Goal: Participate in discussion: Engage in conversation with other users on a specific topic

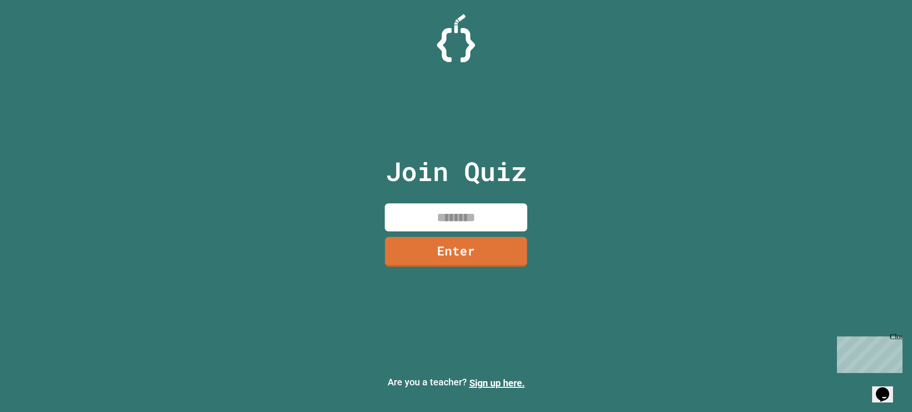
drag, startPoint x: 449, startPoint y: 230, endPoint x: 454, endPoint y: 222, distance: 9.2
click at [453, 223] on input at bounding box center [456, 217] width 143 height 28
click at [454, 222] on input at bounding box center [456, 217] width 143 height 28
type input "********"
click at [500, 250] on link "Enter" at bounding box center [456, 251] width 144 height 31
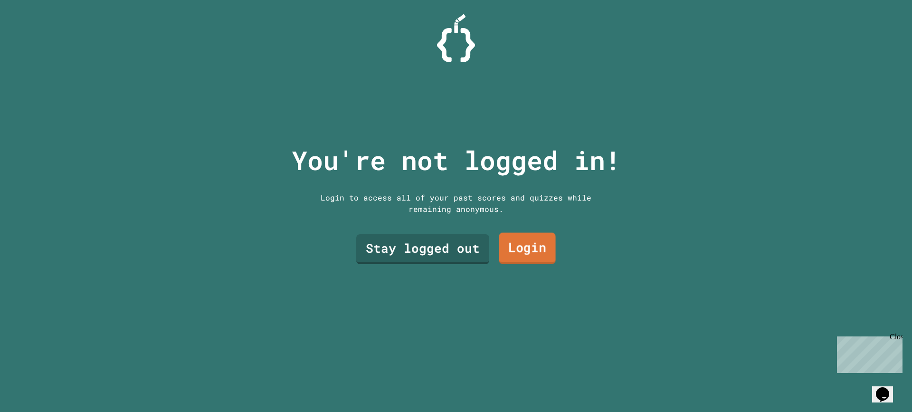
click at [512, 241] on link "Login" at bounding box center [527, 248] width 57 height 31
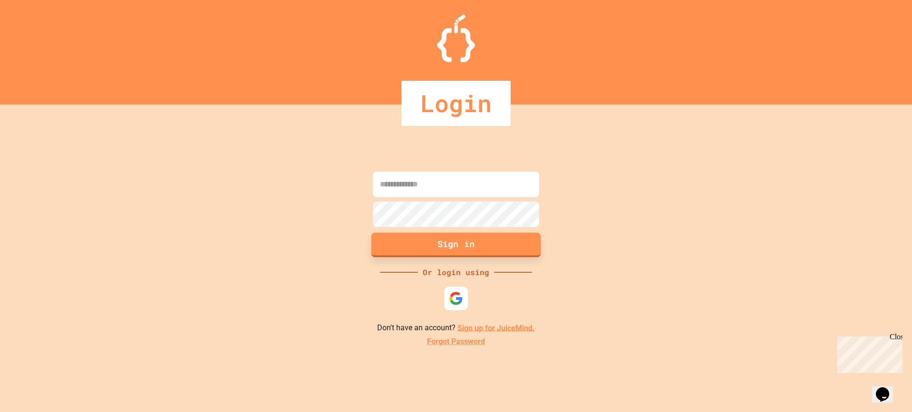
drag, startPoint x: 512, startPoint y: 241, endPoint x: 423, endPoint y: 237, distance: 89.4
click at [423, 237] on button "Sign in" at bounding box center [457, 244] width 170 height 25
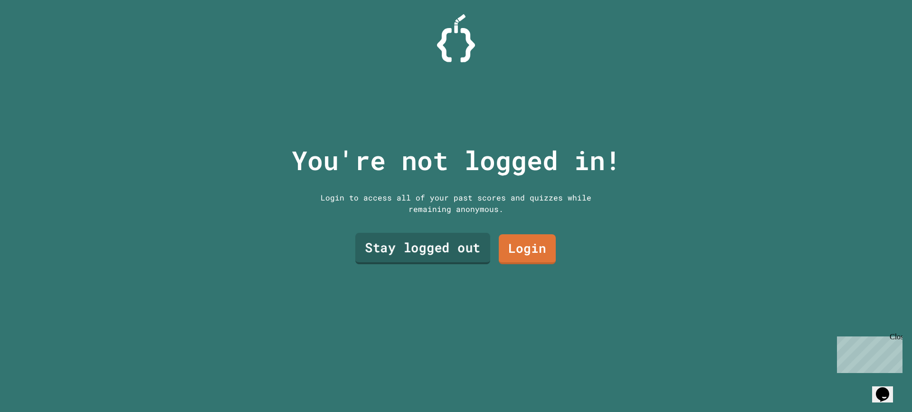
click at [398, 250] on link "Stay logged out" at bounding box center [422, 248] width 135 height 31
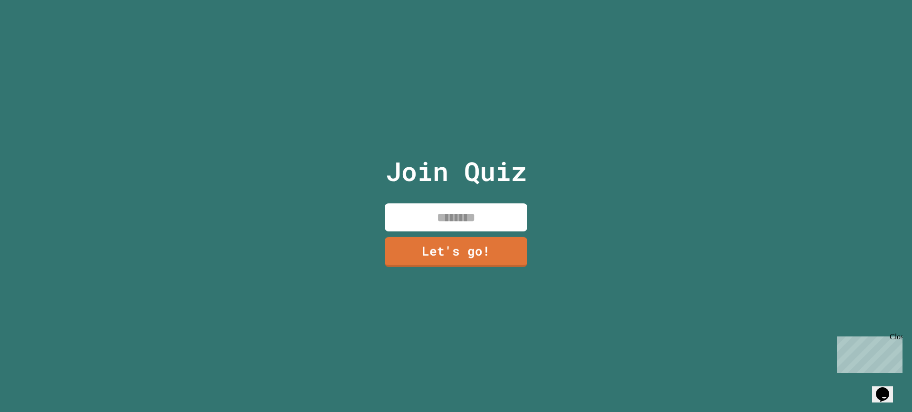
click at [432, 217] on input at bounding box center [456, 217] width 143 height 28
type input "********"
click at [436, 260] on link "Let's go!" at bounding box center [456, 250] width 129 height 31
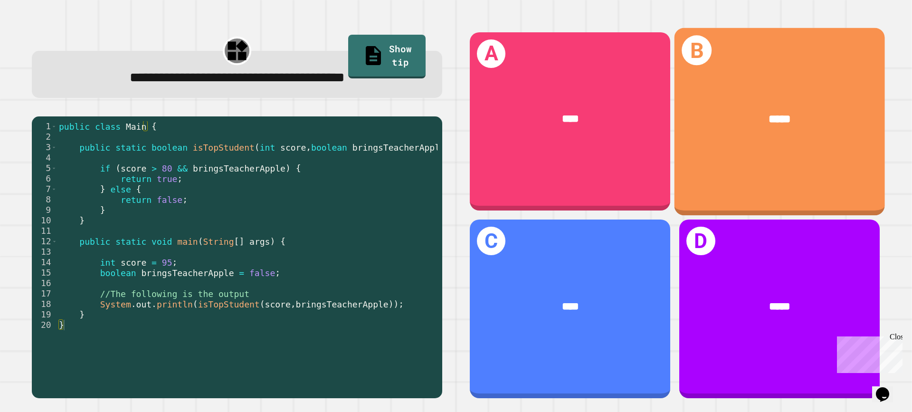
click at [743, 145] on div "*****" at bounding box center [780, 119] width 210 height 62
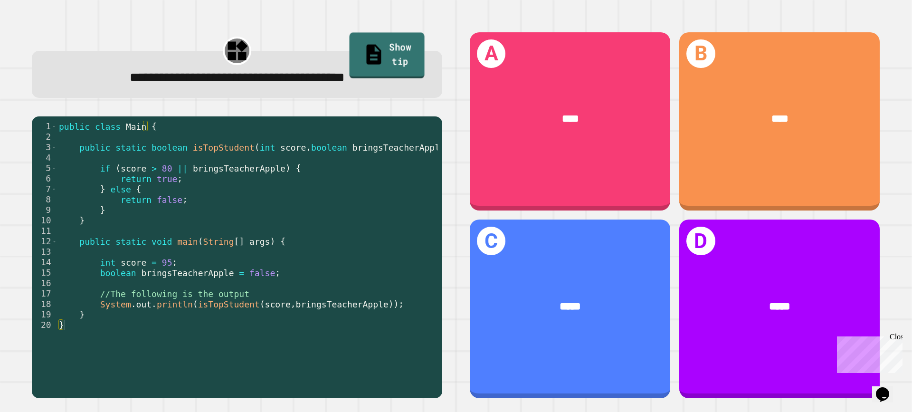
click at [387, 51] on link "Show tip" at bounding box center [387, 56] width 75 height 46
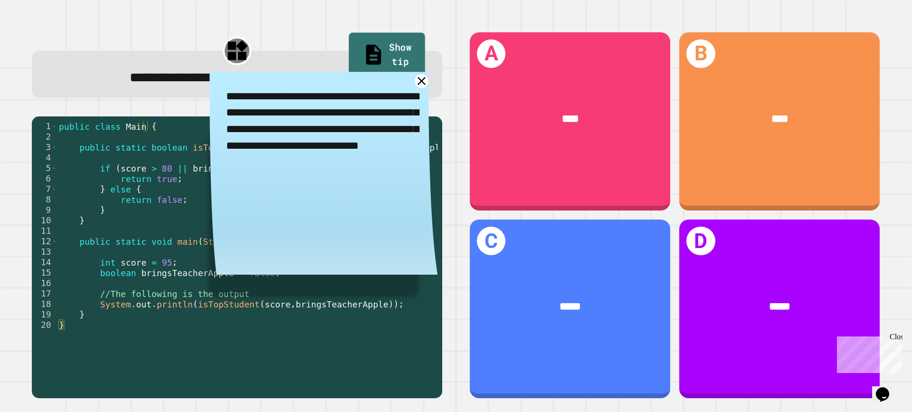
click at [412, 47] on link "Show tip" at bounding box center [387, 56] width 77 height 46
click at [414, 72] on div "**********" at bounding box center [237, 77] width 377 height 21
click at [413, 82] on icon at bounding box center [421, 81] width 17 height 17
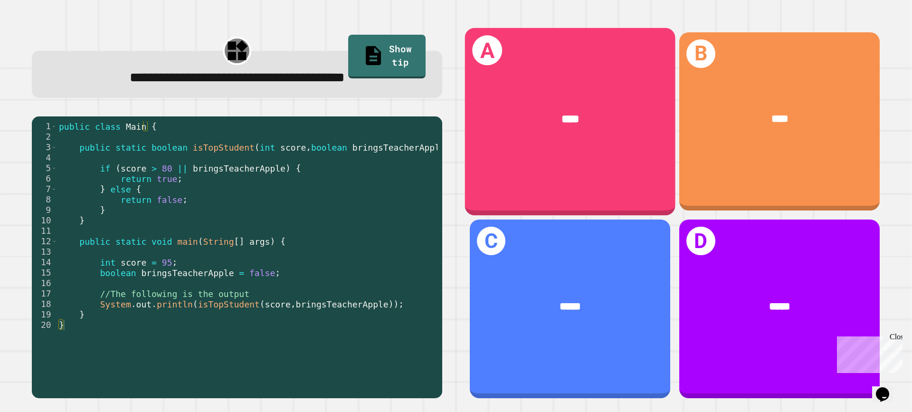
click at [566, 118] on span "****" at bounding box center [571, 118] width 18 height 11
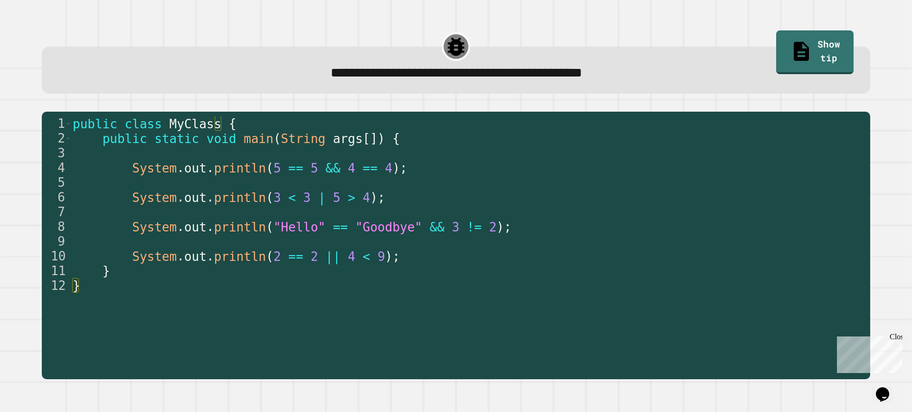
click at [521, 57] on div "**********" at bounding box center [456, 70] width 829 height 47
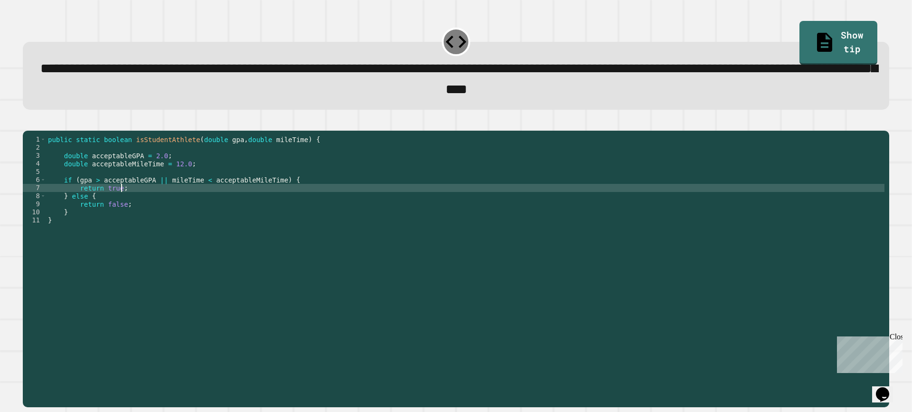
click at [156, 200] on div "public static boolean isStudentAthlete ( double gpa , double mileTime ) { doubl…" at bounding box center [465, 256] width 839 height 242
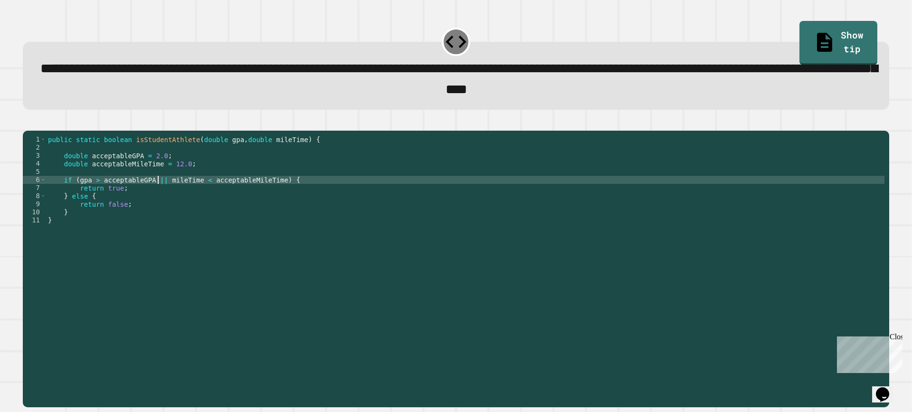
click at [157, 192] on div "public static boolean isStudentAthlete ( double gpa , double mileTime ) { doubl…" at bounding box center [465, 256] width 839 height 242
click at [156, 192] on div "public static boolean isStudentAthlete ( double gpa , double mileTime ) { doubl…" at bounding box center [465, 256] width 839 height 242
type textarea "**********"
click at [28, 123] on icon "button" at bounding box center [28, 123] width 0 height 0
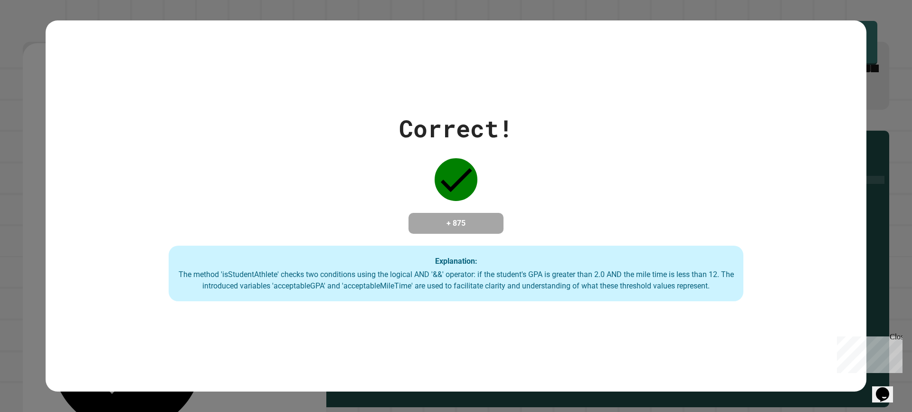
click at [353, 143] on div "Correct! + 875 Explanation: The method 'isStudentAthlete' checks two conditions…" at bounding box center [456, 206] width 821 height 191
click at [893, 118] on div "Correct! + 875 Explanation: The method 'isStudentAthlete' checks two conditions…" at bounding box center [456, 206] width 912 height 412
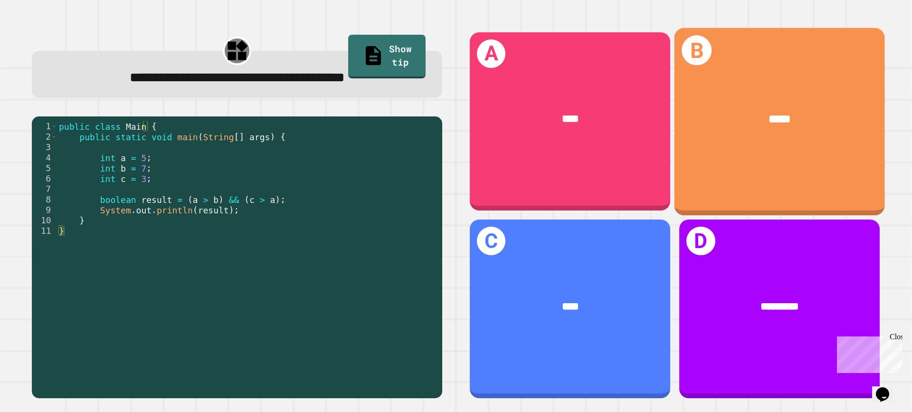
click at [795, 139] on div "*****" at bounding box center [780, 119] width 210 height 62
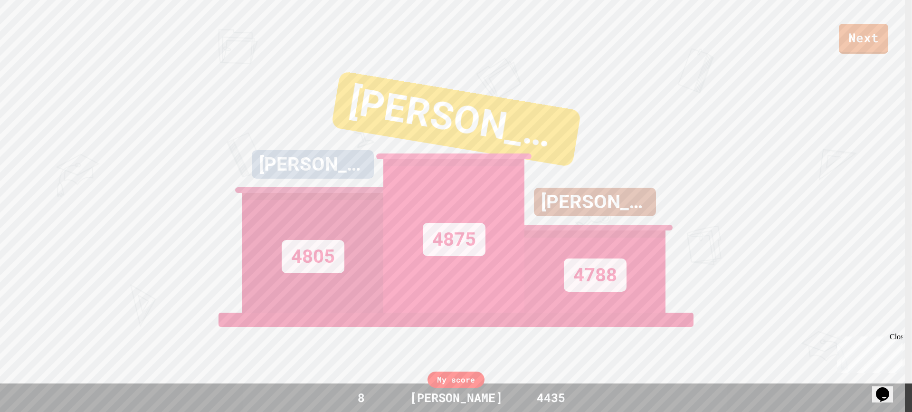
click at [458, 378] on div "My score" at bounding box center [456, 380] width 57 height 16
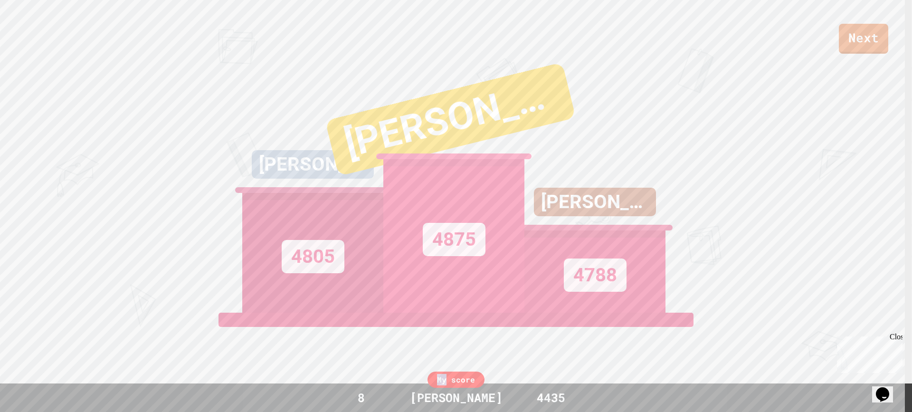
drag, startPoint x: 449, startPoint y: 383, endPoint x: 681, endPoint y: 320, distance: 240.2
click at [681, 320] on div "Next [PERSON_NAME] 4805 [PERSON_NAME] 4875 [PERSON_NAME] 4788 View leaderboard …" at bounding box center [456, 206] width 912 height 412
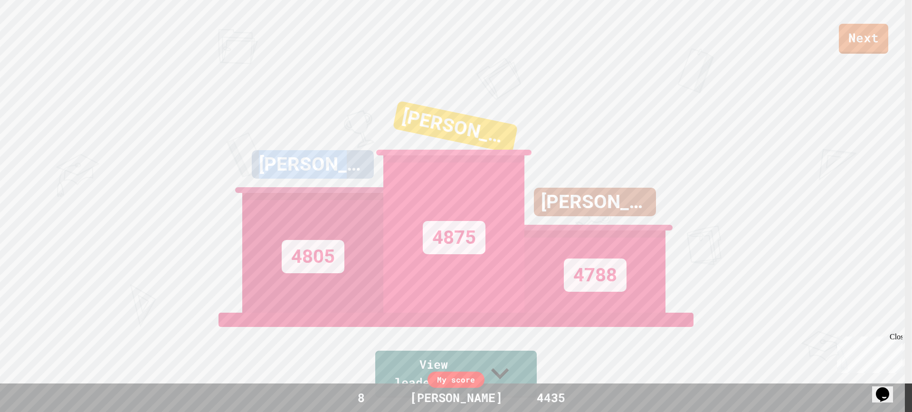
drag, startPoint x: 292, startPoint y: 268, endPoint x: 204, endPoint y: 174, distance: 128.8
click at [204, 174] on div "Next [PERSON_NAME] 4805 [PERSON_NAME] 4875 [PERSON_NAME] 4788 View leaderboard" at bounding box center [456, 206] width 912 height 412
drag, startPoint x: 271, startPoint y: 159, endPoint x: 275, endPoint y: 167, distance: 8.5
click at [272, 159] on div "[PERSON_NAME] 4805" at bounding box center [312, 194] width 141 height 238
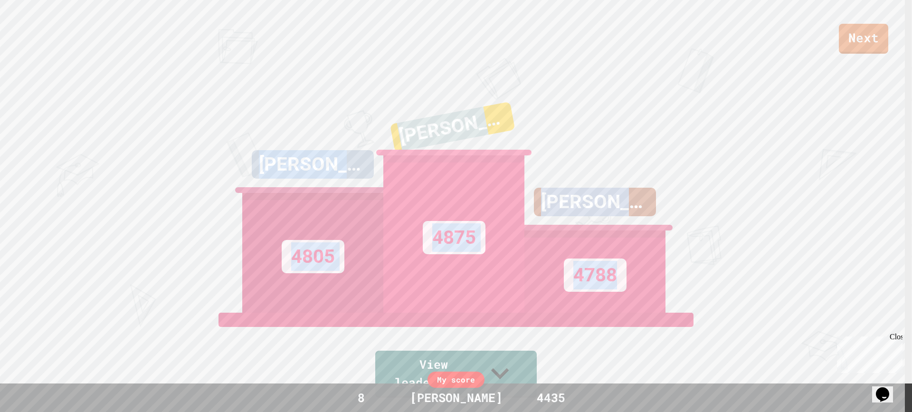
drag, startPoint x: 285, startPoint y: 182, endPoint x: 681, endPoint y: 289, distance: 410.6
click at [681, 289] on div "Next [PERSON_NAME] 4805 [PERSON_NAME] 4875 [PERSON_NAME] 4788 View leaderboard" at bounding box center [456, 206] width 912 height 412
click at [681, 282] on div "Next [PERSON_NAME] 4805 [PERSON_NAME] 4875 [PERSON_NAME] 4788 View leaderboard" at bounding box center [456, 206] width 912 height 412
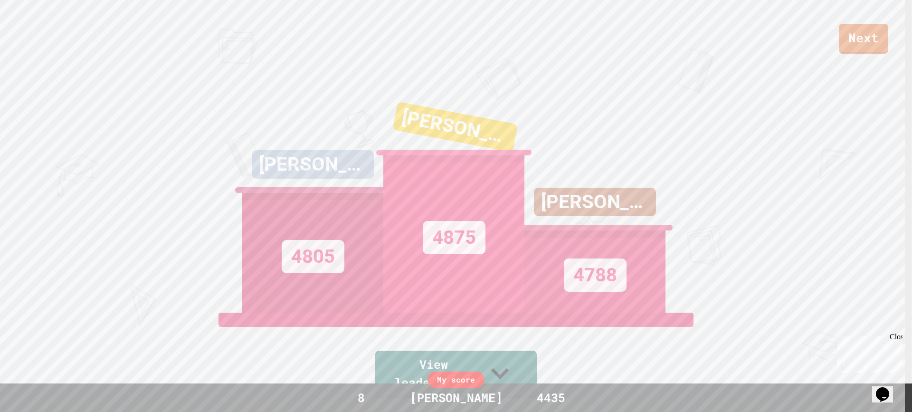
drag, startPoint x: 621, startPoint y: 285, endPoint x: 730, endPoint y: 260, distance: 112.0
click at [730, 260] on div "Next [PERSON_NAME] 4805 [PERSON_NAME] 4875 [PERSON_NAME] 4788 View leaderboard" at bounding box center [456, 206] width 912 height 412
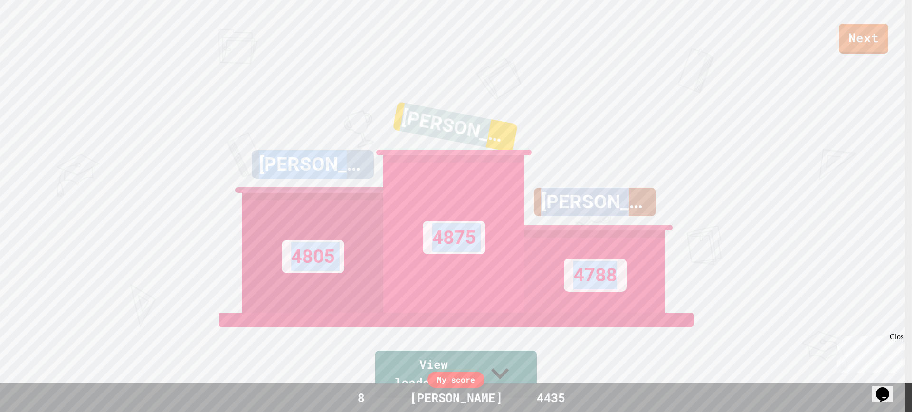
drag, startPoint x: 276, startPoint y: 182, endPoint x: 644, endPoint y: 297, distance: 385.6
click at [646, 302] on div "[PERSON_NAME] 4805 [PERSON_NAME] 4875 [PERSON_NAME] 4788" at bounding box center [456, 194] width 428 height 238
click at [661, 270] on div "4788" at bounding box center [595, 271] width 141 height 82
click at [601, 292] on div "4788" at bounding box center [595, 274] width 63 height 33
